Goal: Information Seeking & Learning: Learn about a topic

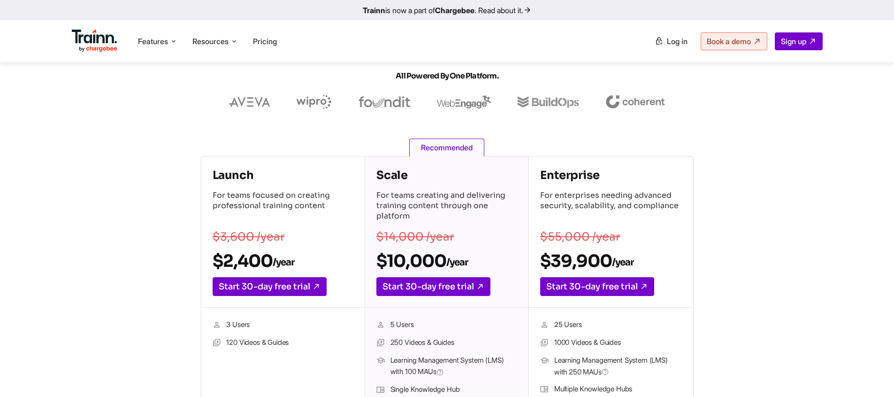
scroll to position [75, 0]
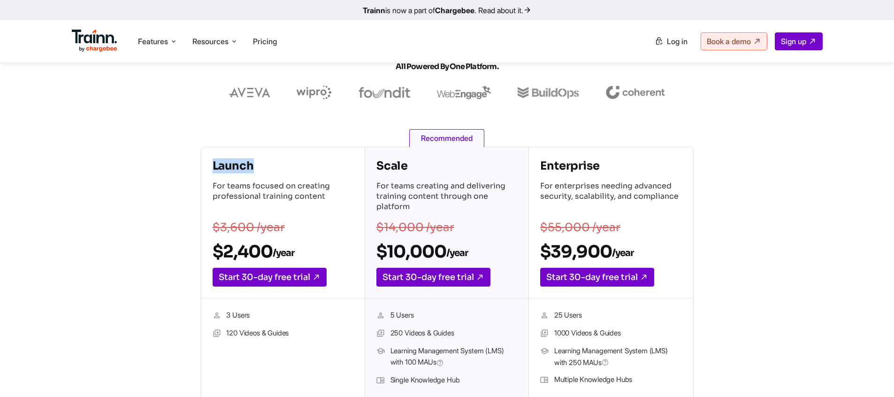
drag, startPoint x: 214, startPoint y: 166, endPoint x: 256, endPoint y: 166, distance: 42.7
click at [256, 166] on h4 "Launch" at bounding box center [283, 165] width 141 height 15
drag, startPoint x: 213, startPoint y: 254, endPoint x: 295, endPoint y: 252, distance: 82.2
click at [295, 252] on h2 "$2,400 /year" at bounding box center [283, 251] width 141 height 21
copy h2 "$2,400 /year"
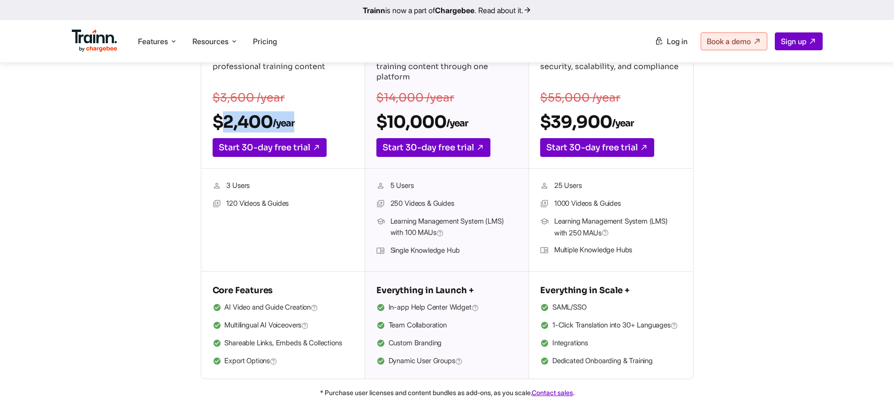
scroll to position [234, 0]
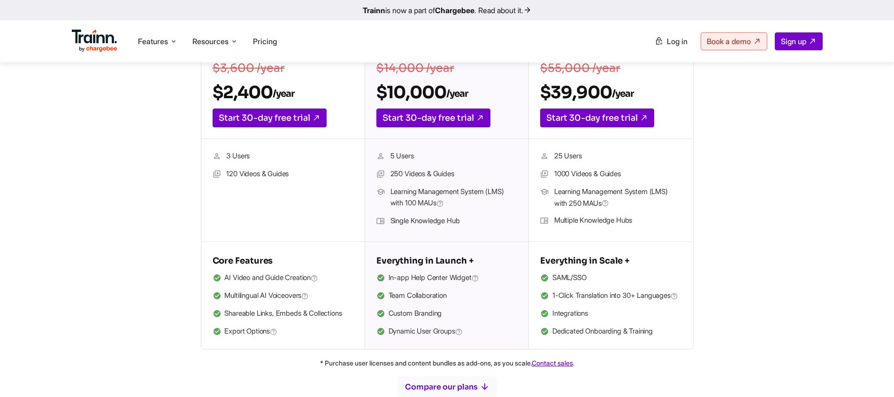
drag, startPoint x: 227, startPoint y: 173, endPoint x: 297, endPoint y: 175, distance: 70.0
click at [297, 175] on li "120 Videos & Guides" at bounding box center [283, 174] width 141 height 12
click at [296, 174] on li "120 Videos & Guides" at bounding box center [283, 174] width 141 height 12
click at [291, 176] on li "120 Videos & Guides" at bounding box center [283, 174] width 141 height 12
copy li "120 Videos & Guides"
